Goal: Task Accomplishment & Management: Use online tool/utility

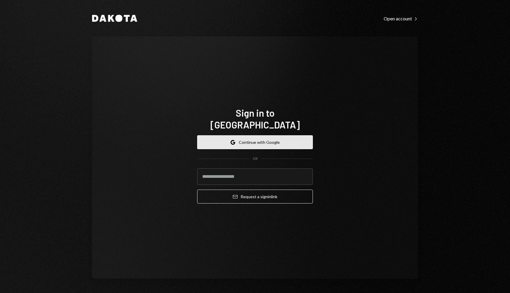
click at [274, 138] on button "Google Continue with Google" at bounding box center [255, 142] width 116 height 14
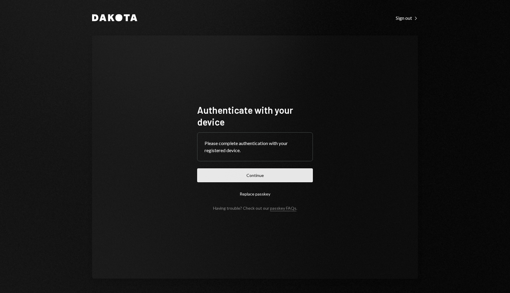
click at [277, 174] on button "Continue" at bounding box center [255, 175] width 116 height 14
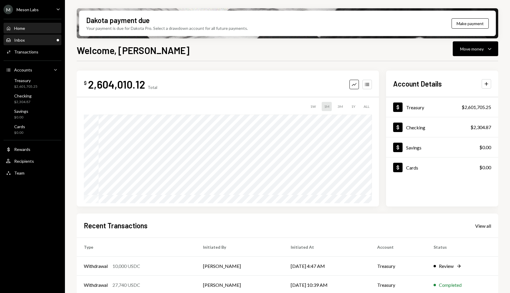
click at [13, 39] on div "Inbox Inbox" at bounding box center [15, 40] width 19 height 5
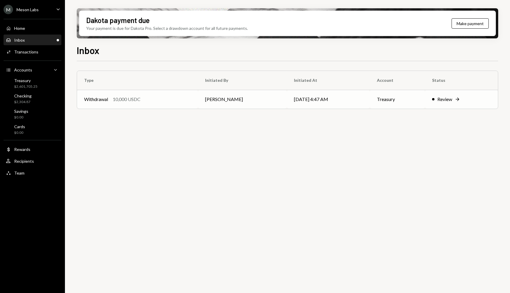
click at [449, 102] on div "Review" at bounding box center [445, 99] width 15 height 7
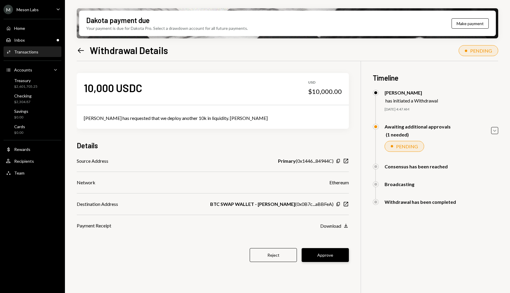
click at [325, 252] on button "Approve" at bounding box center [325, 255] width 47 height 14
